Goal: Navigation & Orientation: Find specific page/section

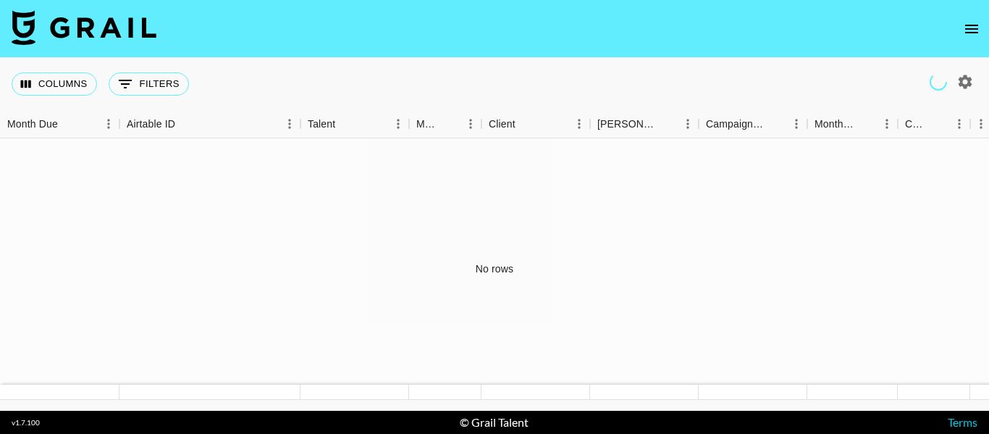
click at [50, 23] on img at bounding box center [84, 27] width 145 height 35
click at [33, 23] on img at bounding box center [84, 27] width 145 height 35
click at [962, 80] on icon "button" at bounding box center [965, 82] width 14 height 14
select select "Jun '25"
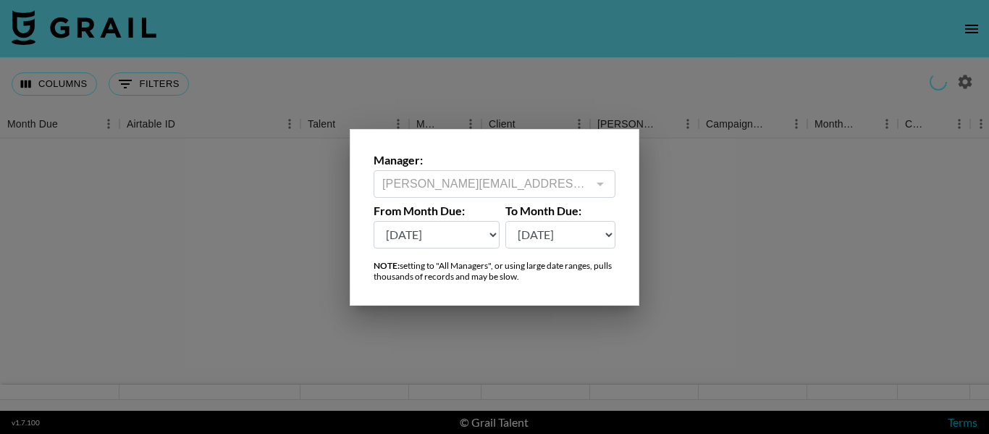
click at [776, 46] on div at bounding box center [494, 217] width 989 height 434
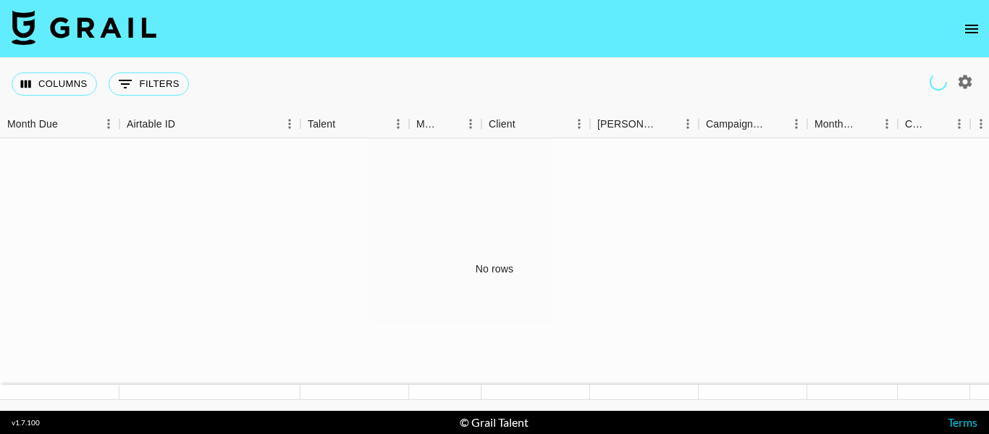
click at [964, 28] on icon "open drawer" at bounding box center [971, 28] width 17 height 17
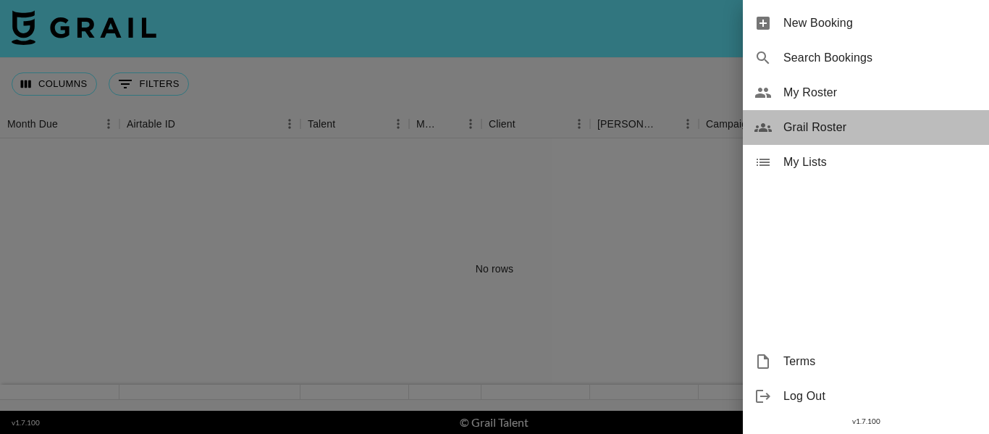
click at [859, 123] on span "Grail Roster" at bounding box center [880, 127] width 194 height 17
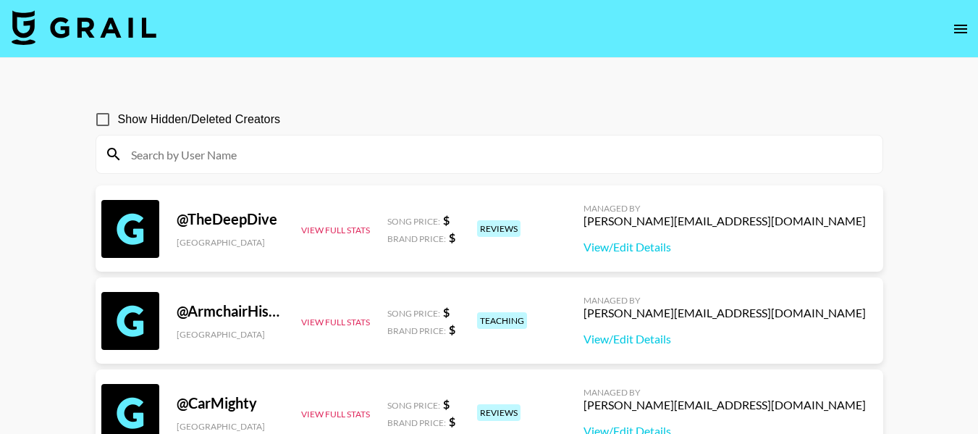
click at [961, 31] on icon "open drawer" at bounding box center [960, 28] width 17 height 17
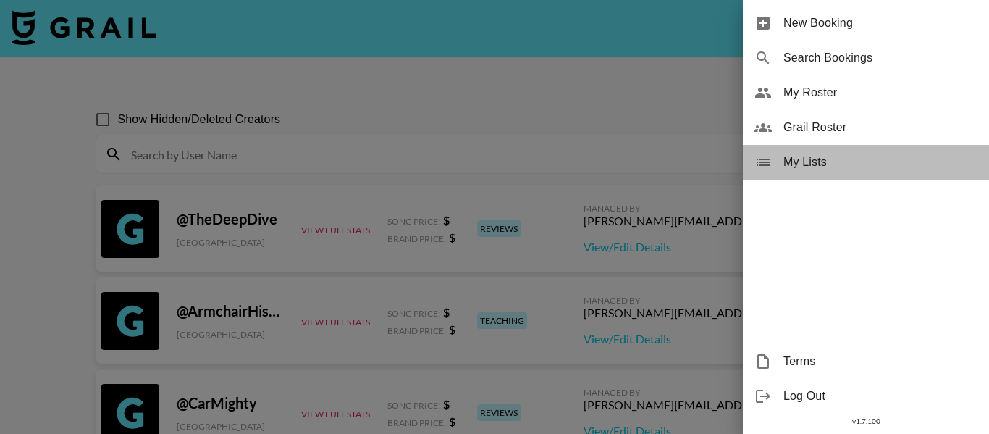
click at [823, 160] on span "My Lists" at bounding box center [880, 161] width 194 height 17
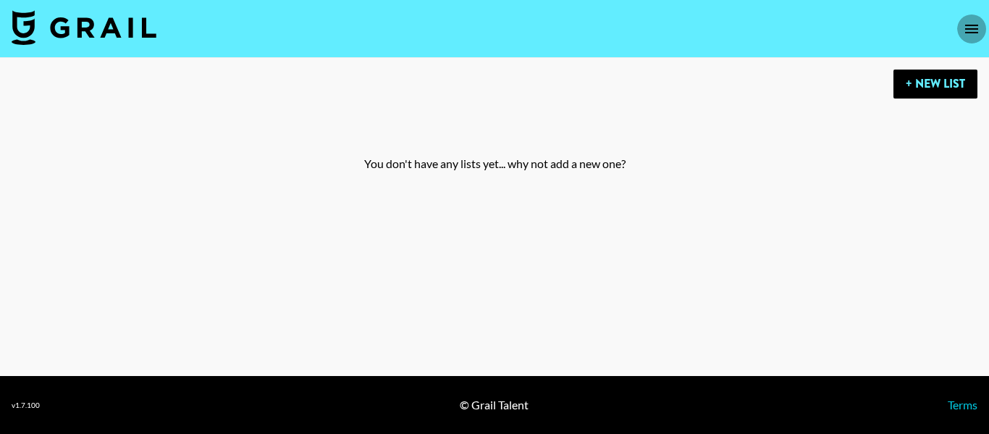
click at [967, 22] on icon "open drawer" at bounding box center [971, 28] width 17 height 17
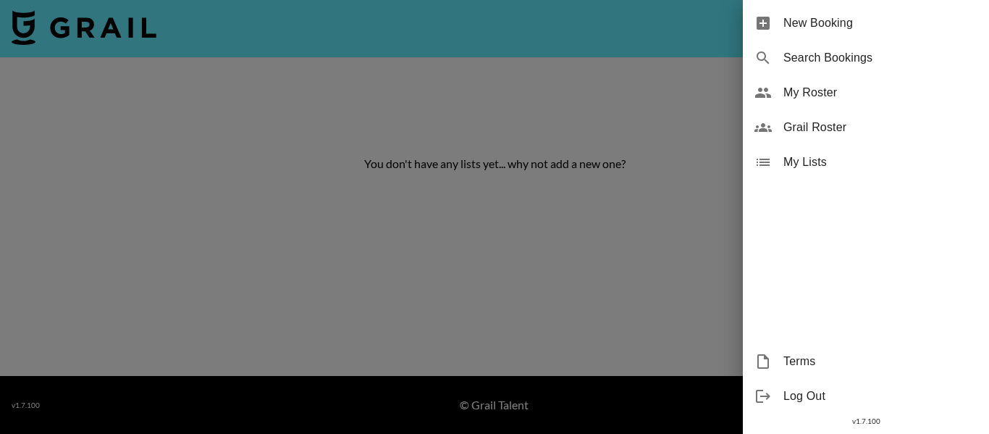
click at [422, 26] on div at bounding box center [494, 217] width 989 height 434
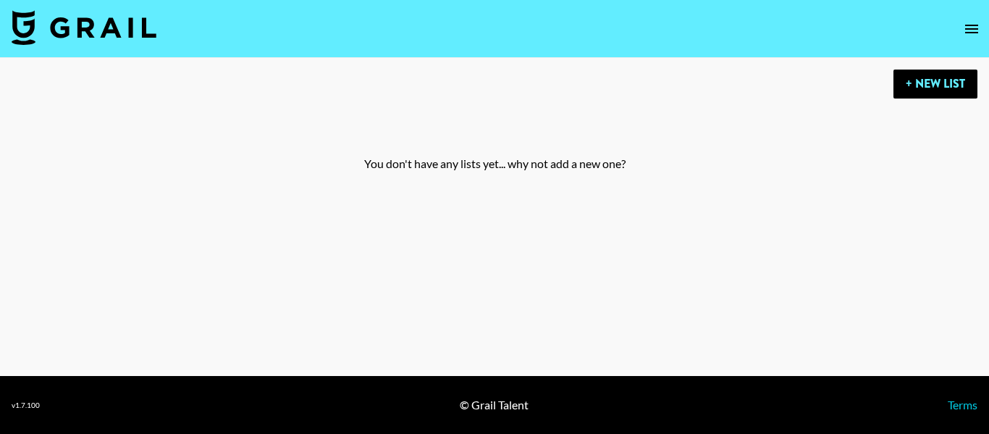
click at [121, 28] on img at bounding box center [84, 27] width 145 height 35
